Goal: Information Seeking & Learning: Learn about a topic

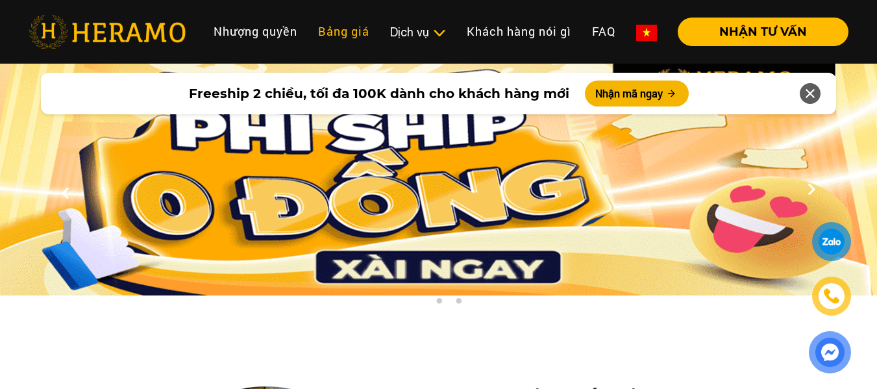
click at [339, 32] on link "Bảng giá" at bounding box center [344, 32] width 72 height 28
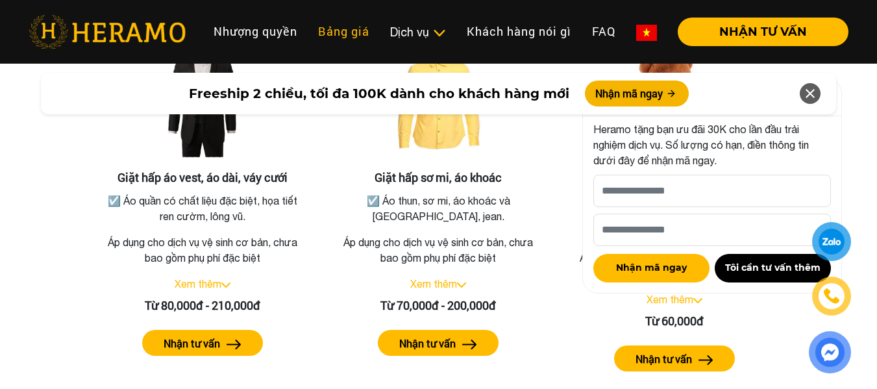
scroll to position [2459, 0]
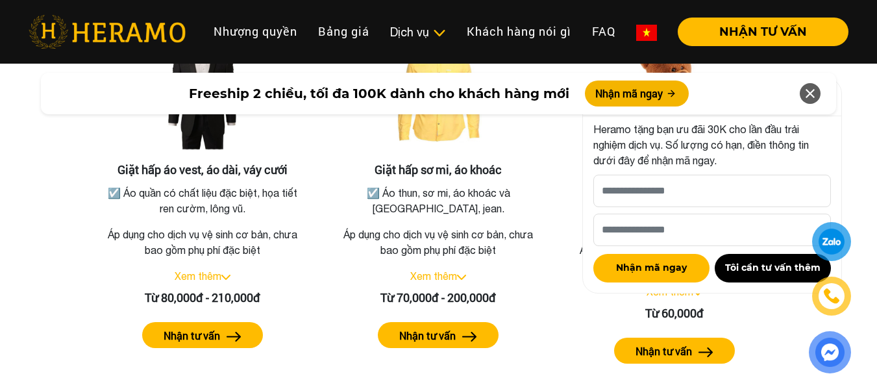
click at [809, 95] on icon at bounding box center [810, 93] width 16 height 23
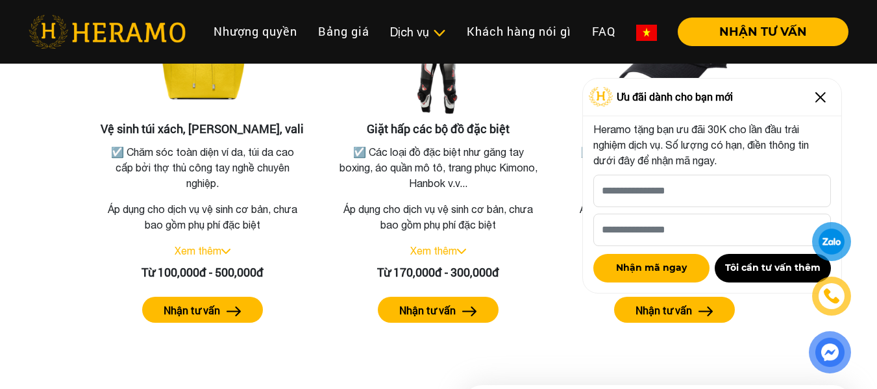
scroll to position [2913, 0]
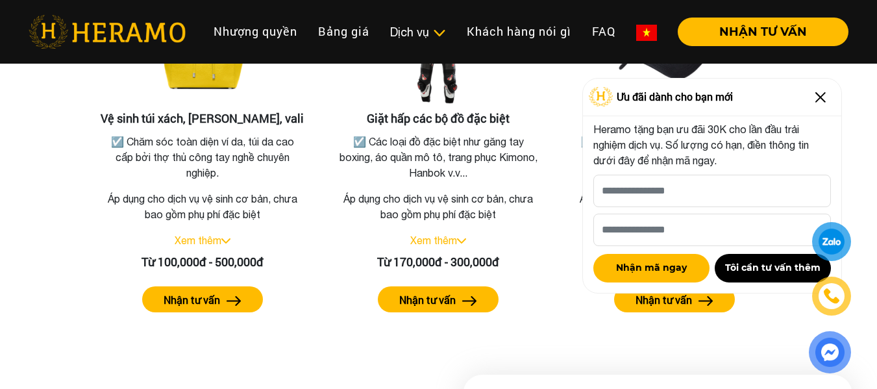
click at [820, 101] on img at bounding box center [820, 97] width 21 height 21
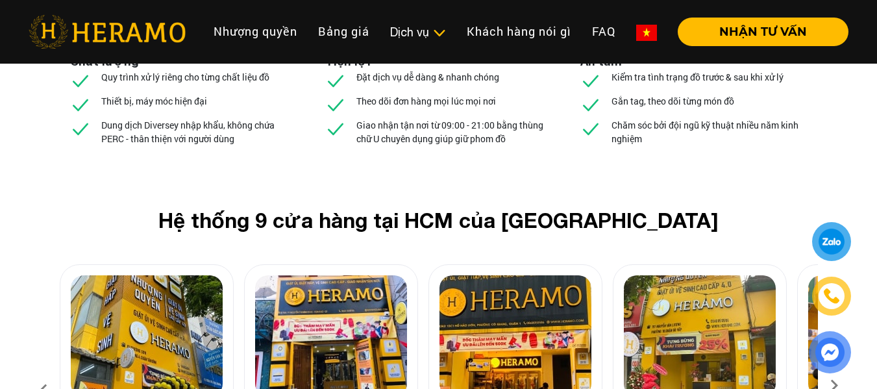
scroll to position [4925, 0]
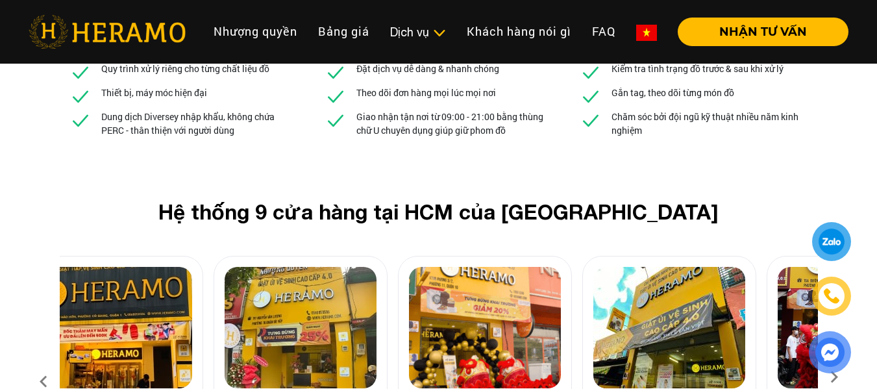
drag, startPoint x: 511, startPoint y: 201, endPoint x: 176, endPoint y: 217, distance: 335.3
click at [225, 267] on img at bounding box center [301, 327] width 152 height 121
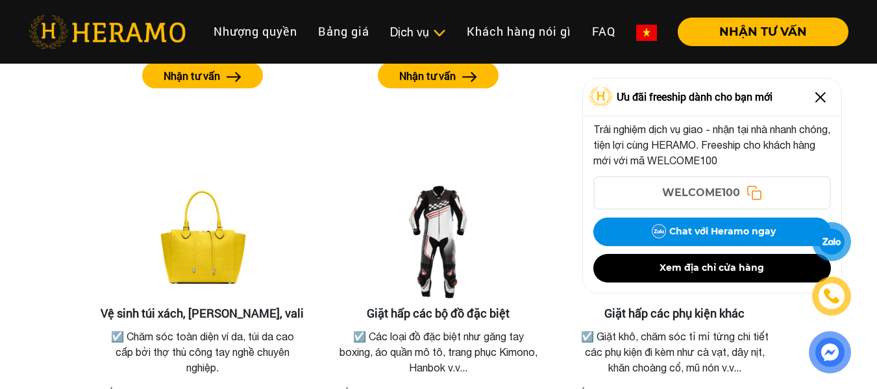
click at [811, 99] on img at bounding box center [820, 97] width 21 height 21
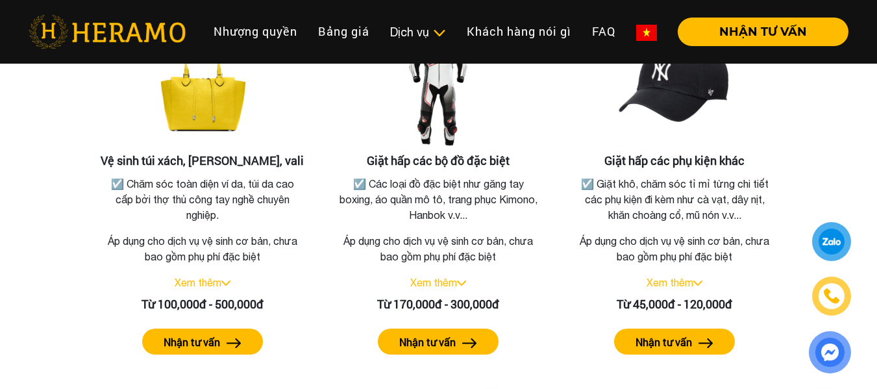
scroll to position [2742, 0]
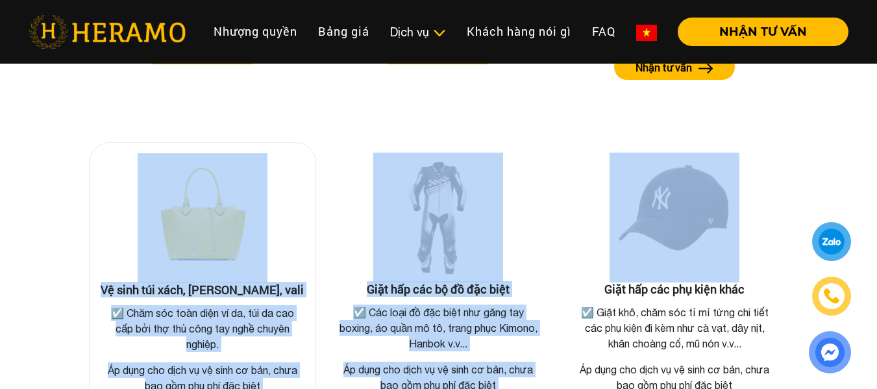
drag, startPoint x: 742, startPoint y: 149, endPoint x: 195, endPoint y: 162, distance: 547.4
click at [195, 162] on div "Giặt hấp áo vest, áo dài, váy cưới ☑️ Áo quần có chất liệu đặc biệt, họa tiết r…" at bounding box center [439, 103] width 740 height 807
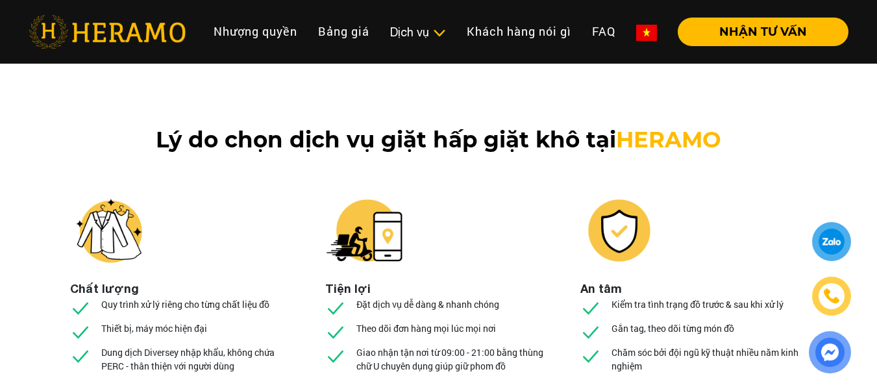
scroll to position [4949, 0]
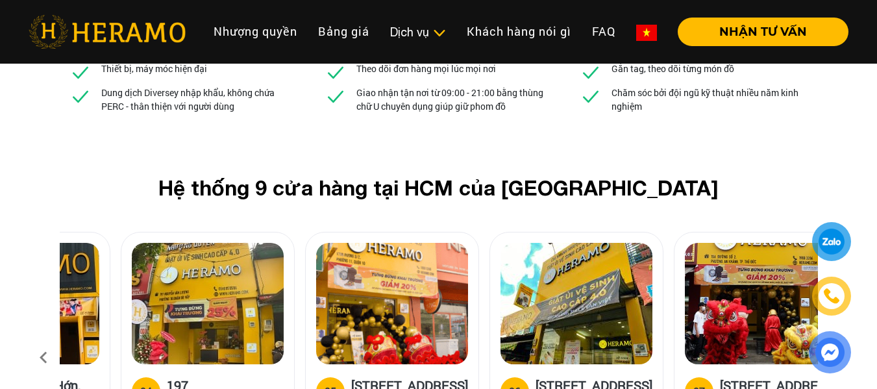
drag, startPoint x: 591, startPoint y: 195, endPoint x: 251, endPoint y: 195, distance: 340.1
click at [316, 243] on img at bounding box center [392, 303] width 152 height 121
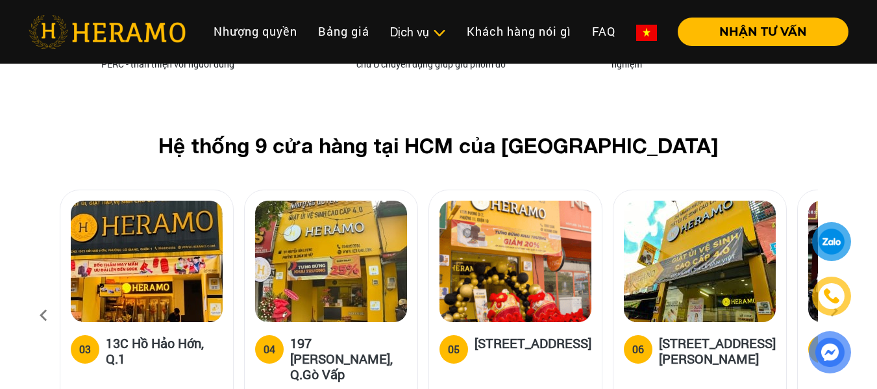
scroll to position [5014, 0]
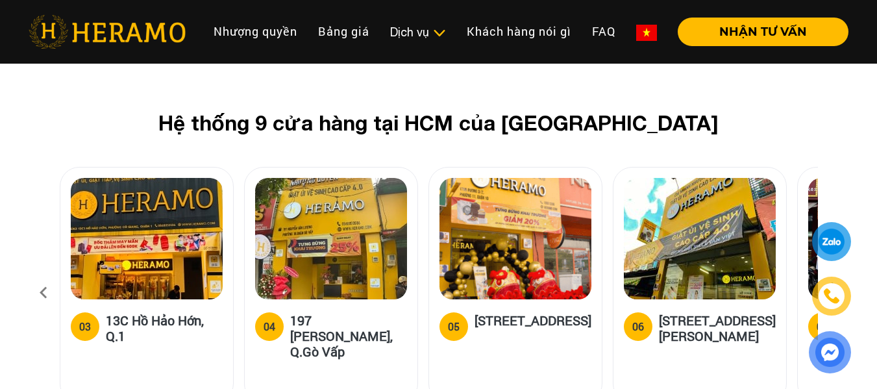
click at [838, 288] on icon at bounding box center [833, 292] width 23 height 8
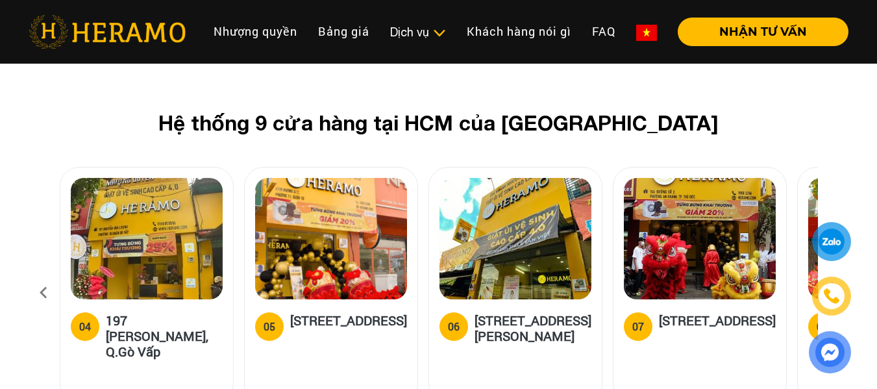
click at [837, 288] on icon at bounding box center [833, 292] width 23 height 8
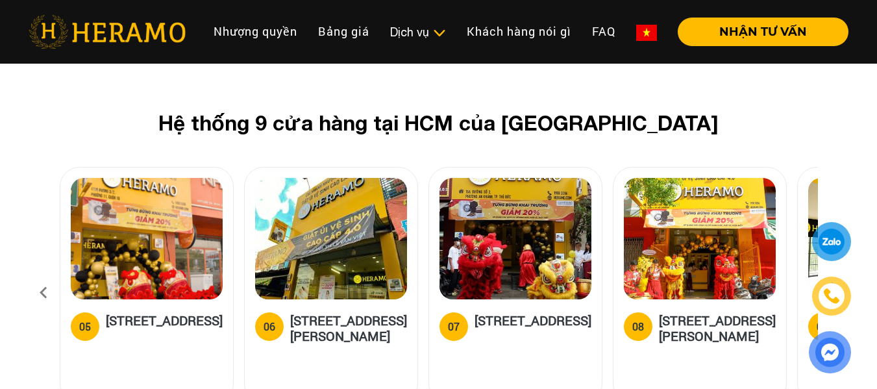
click at [837, 288] on icon at bounding box center [833, 292] width 23 height 8
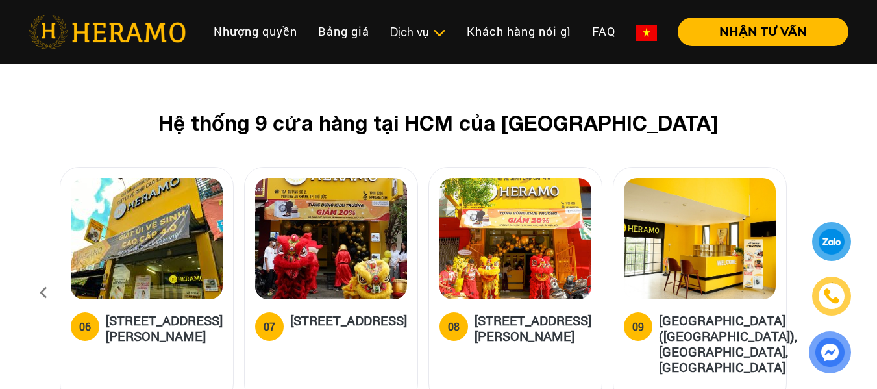
click at [837, 288] on icon at bounding box center [833, 292] width 23 height 8
